Goal: Task Accomplishment & Management: Complete application form

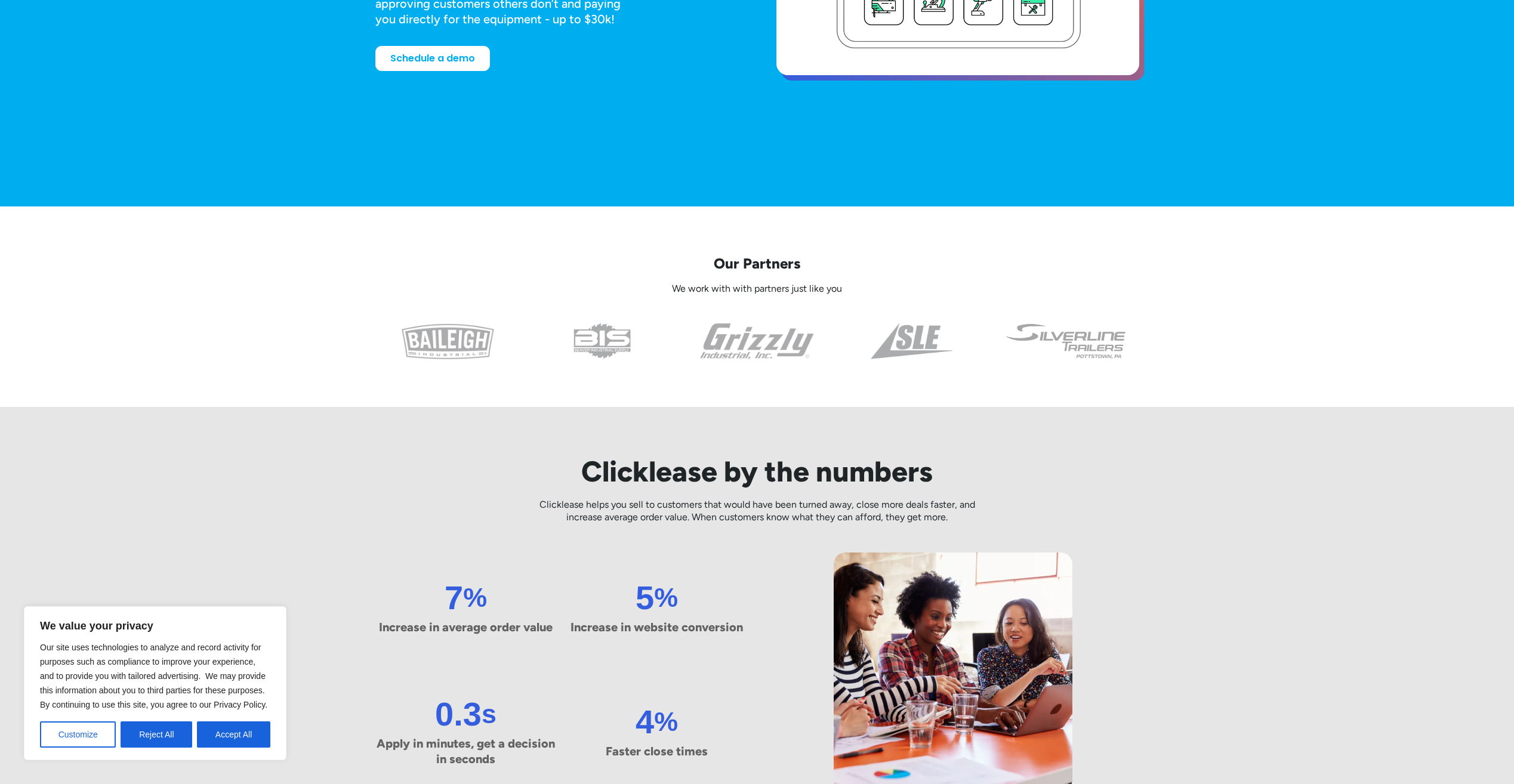
scroll to position [358, 0]
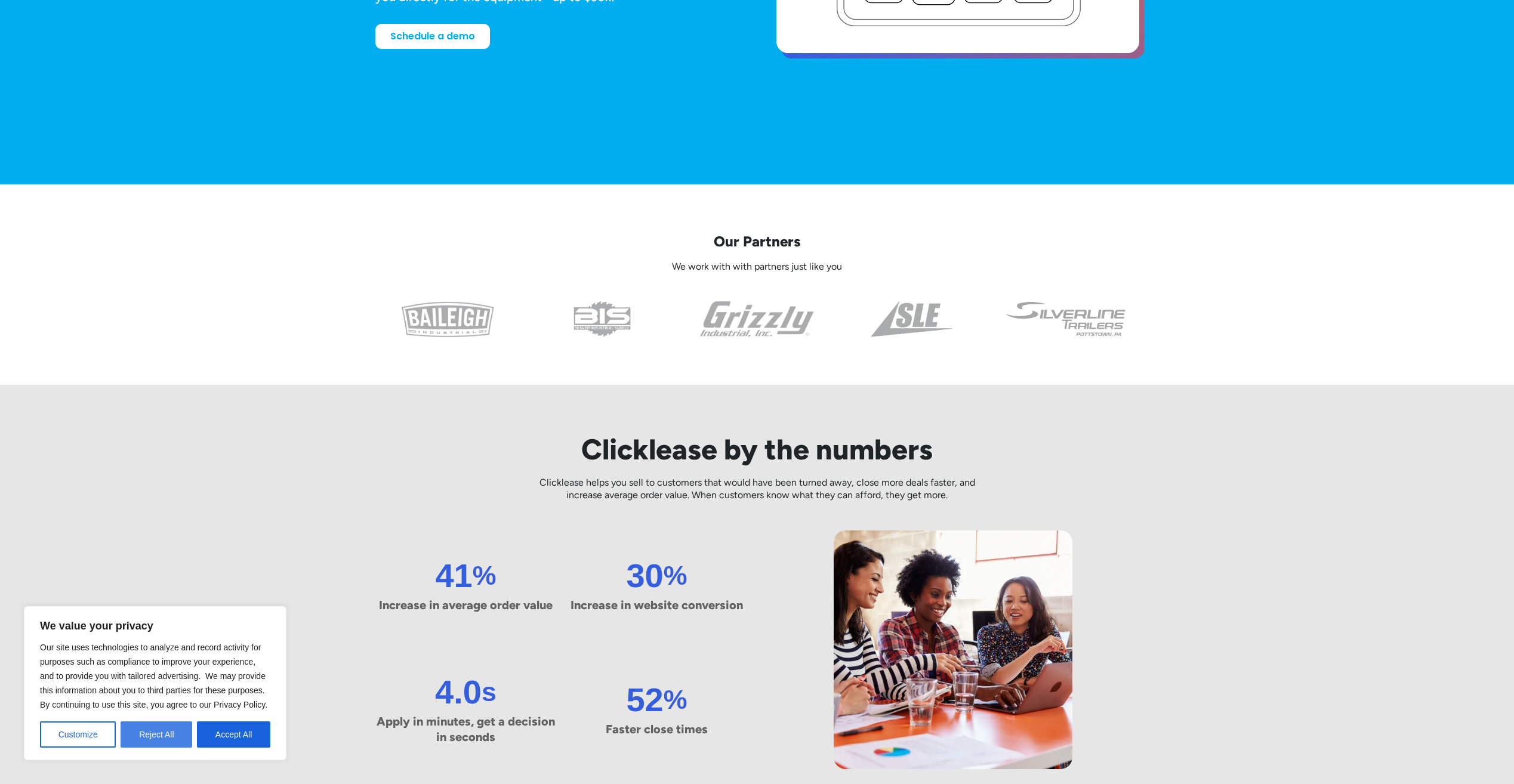
click at [173, 740] on button "Reject All" at bounding box center [156, 735] width 72 height 27
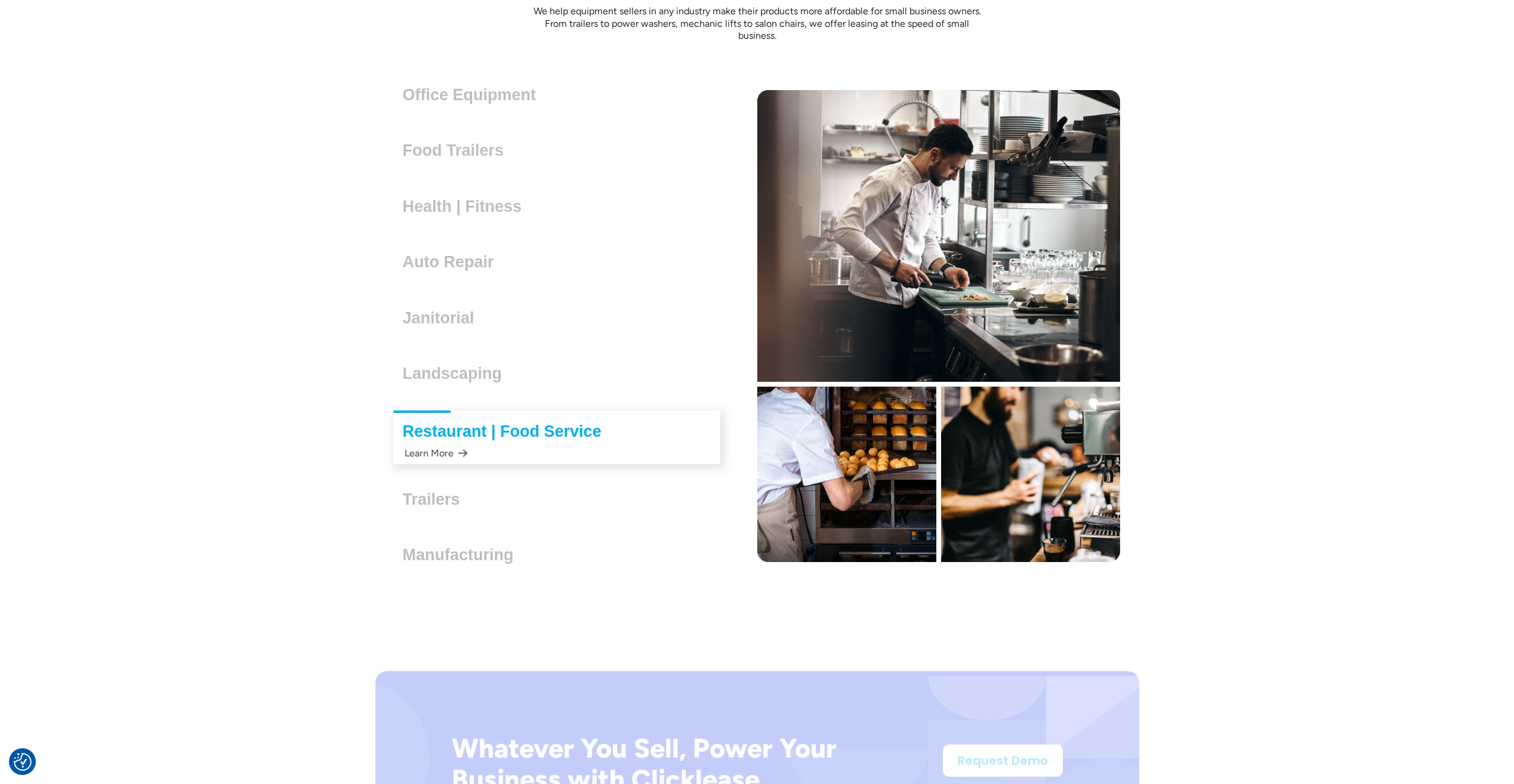
scroll to position [3580, 0]
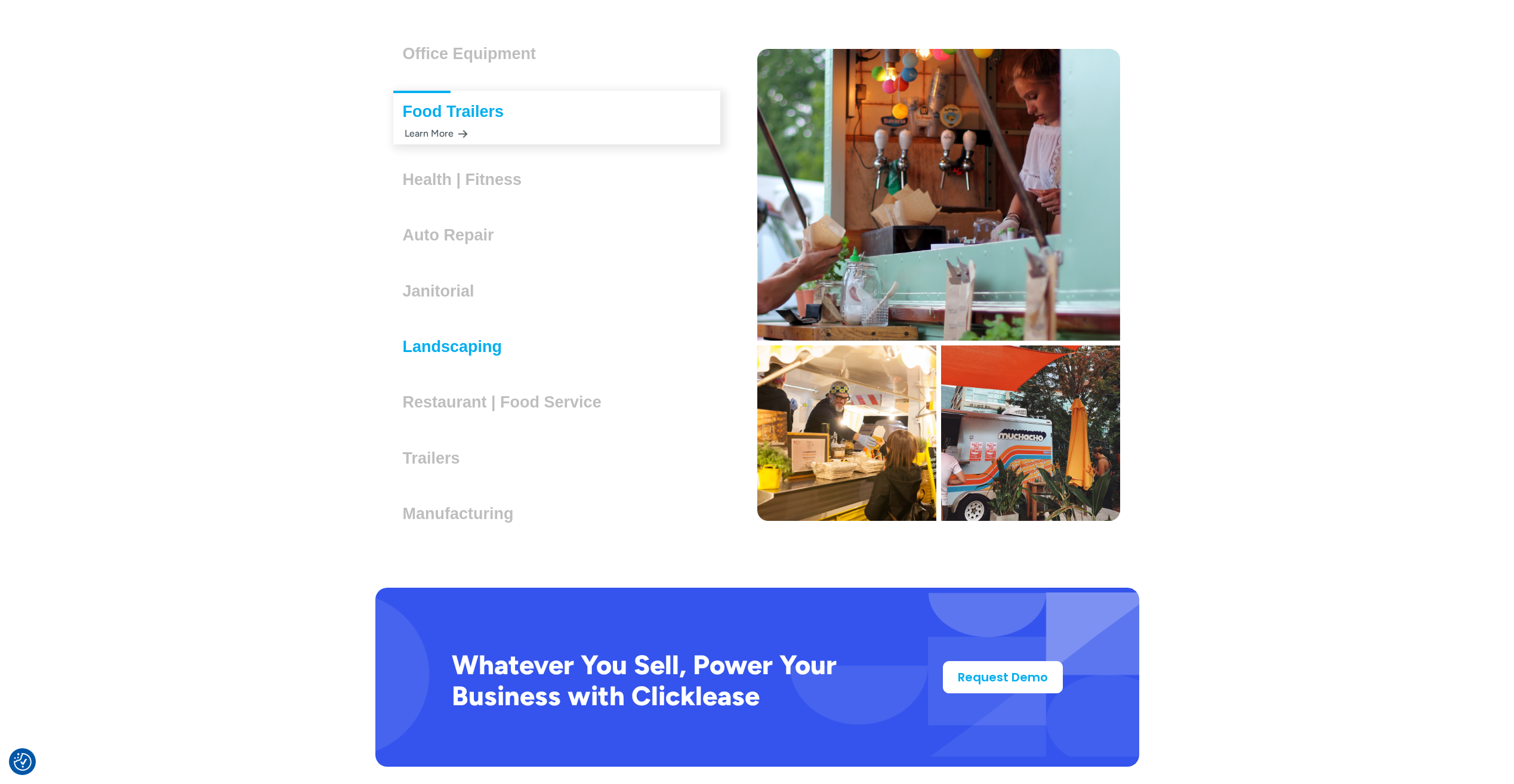
click at [430, 345] on h3 "Landscaping" at bounding box center [457, 346] width 109 height 18
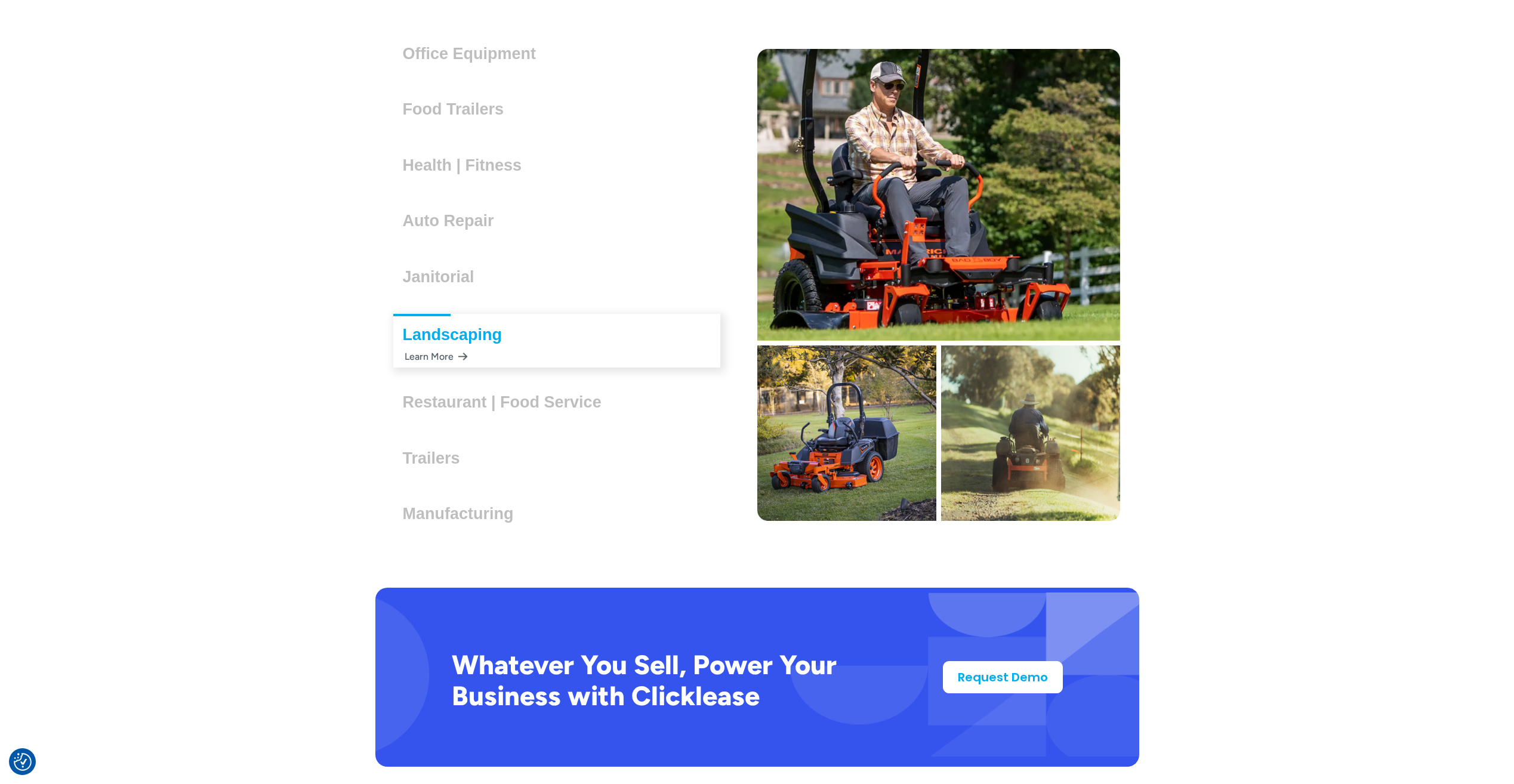
click at [427, 356] on div "Learn More" at bounding box center [435, 357] width 65 height 24
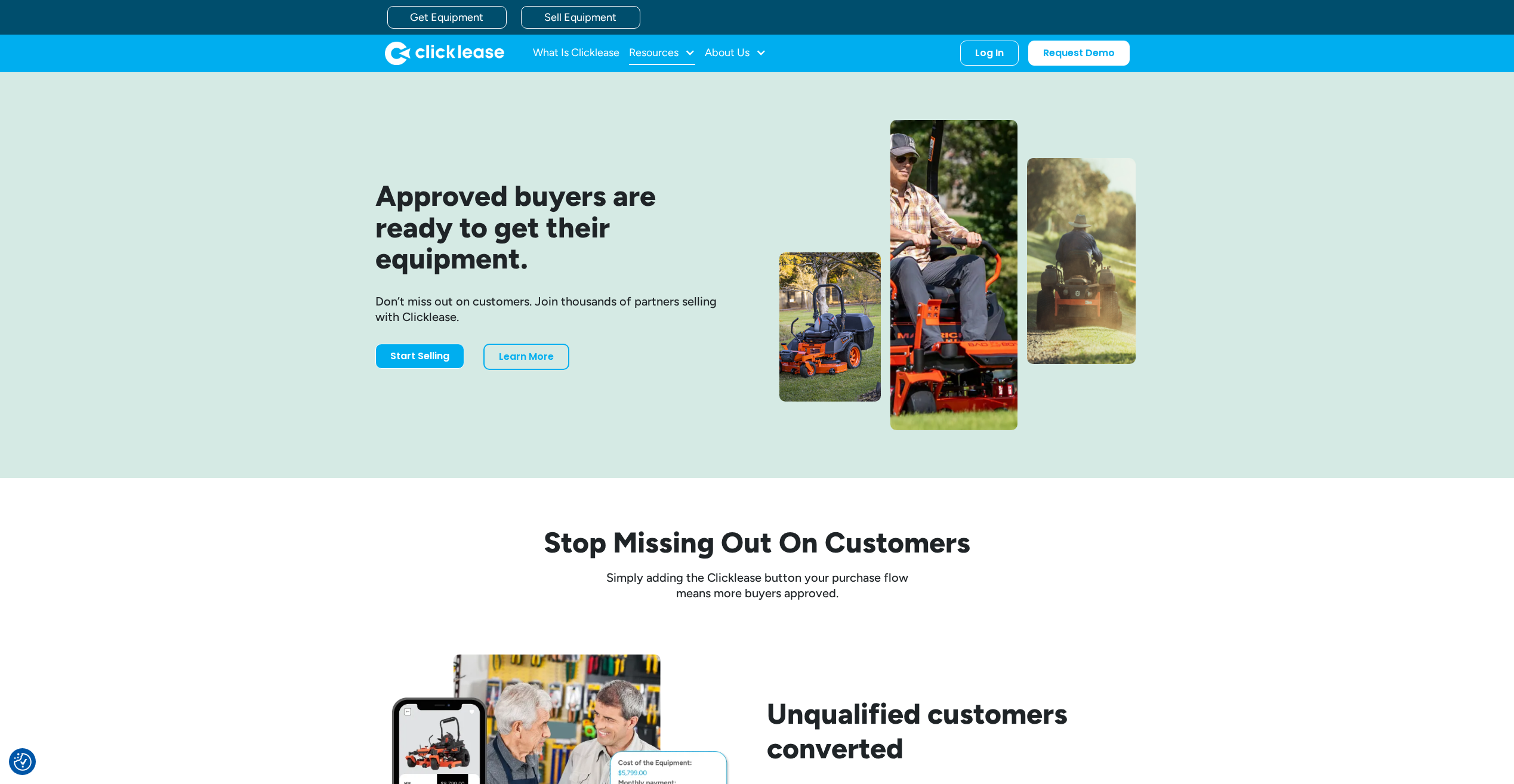
click at [658, 52] on div "Resources" at bounding box center [654, 52] width 49 height 0
click at [745, 52] on div "About Us" at bounding box center [727, 52] width 45 height 0
click at [453, 23] on link "Get Equipment" at bounding box center [447, 17] width 120 height 23
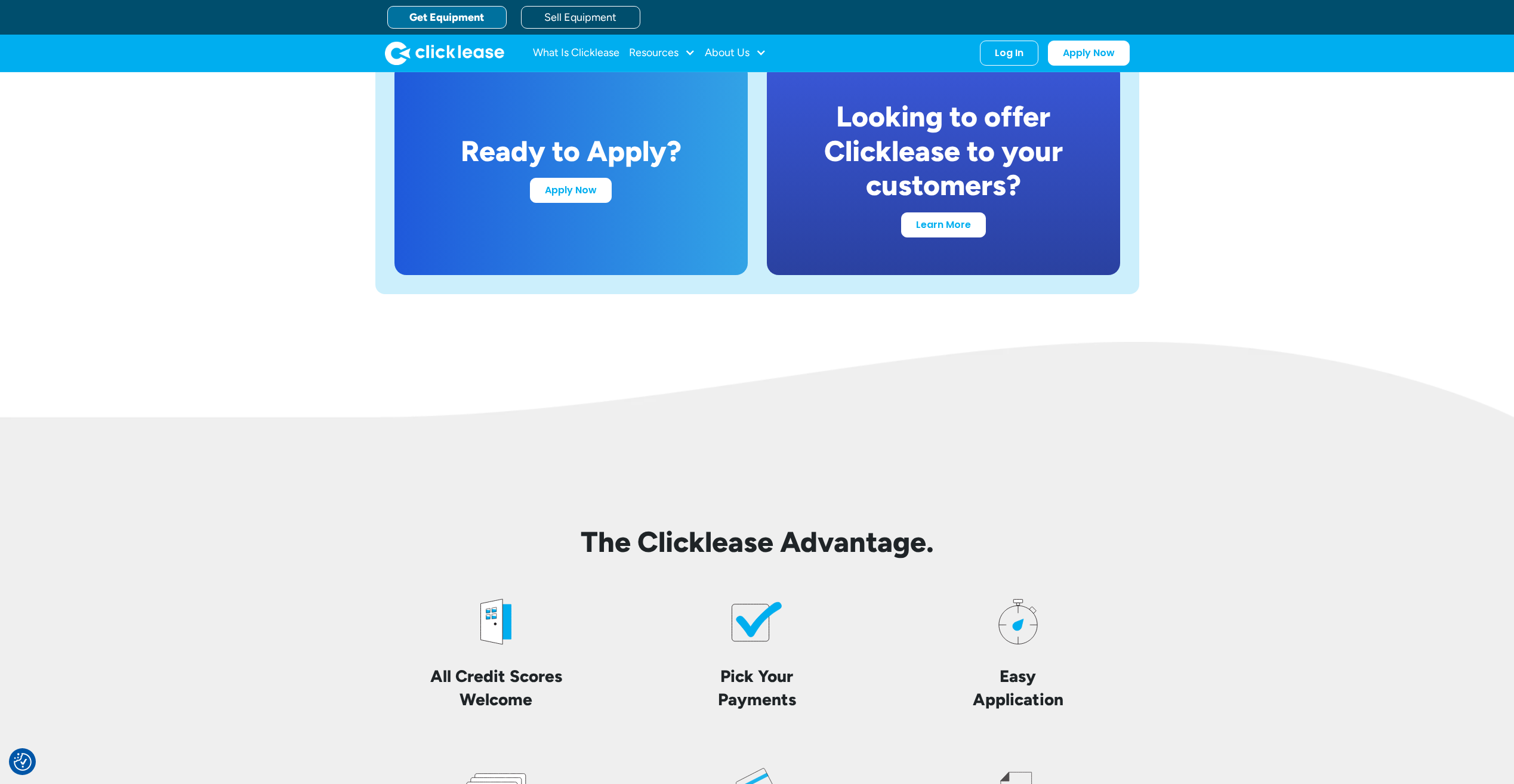
scroll to position [2327, 0]
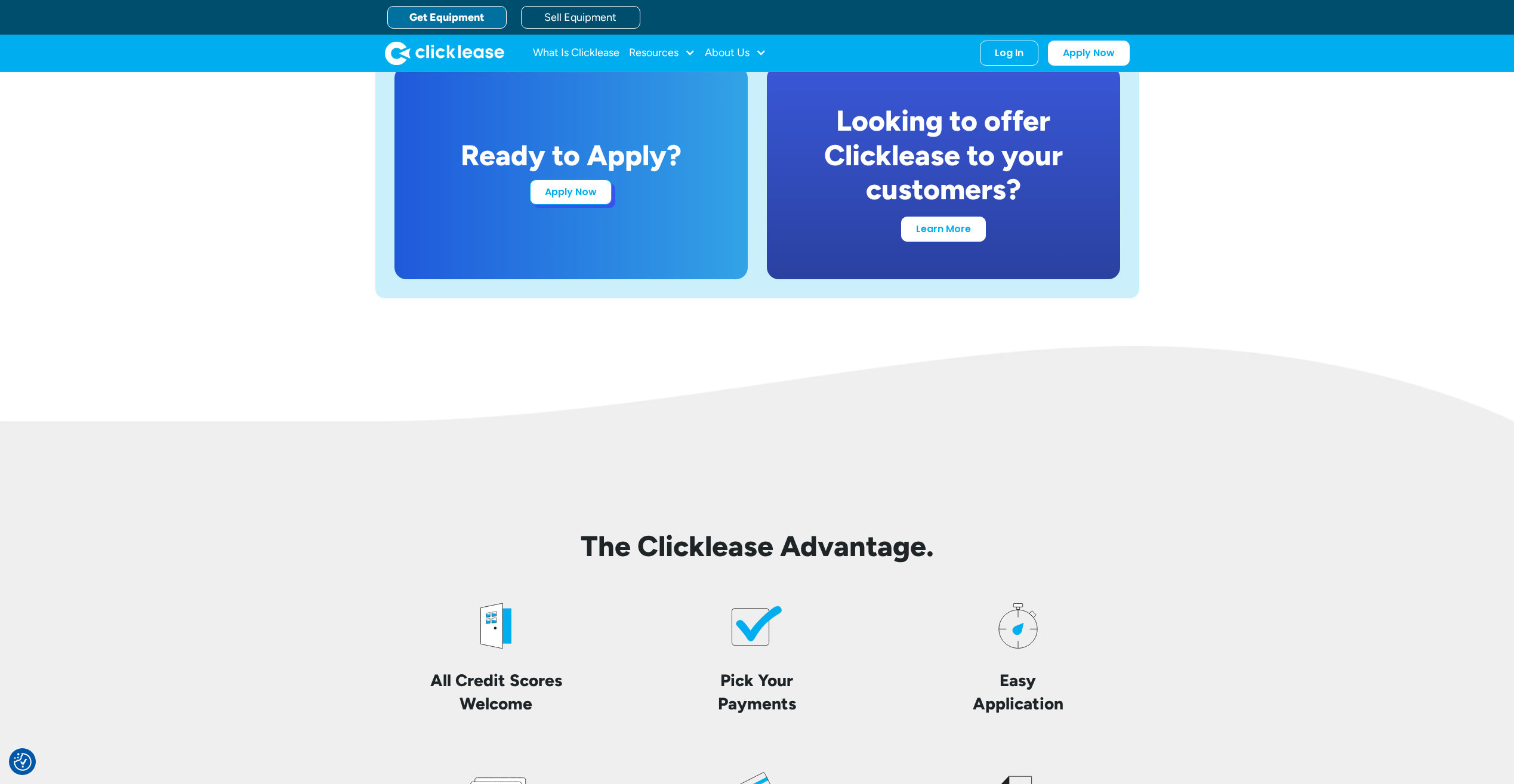
click at [561, 191] on link "Apply Now" at bounding box center [571, 192] width 82 height 25
